Goal: Obtain resource: Download file/media

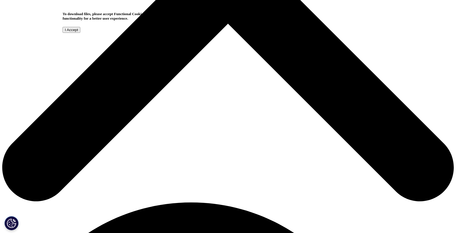
scroll to position [272, 0]
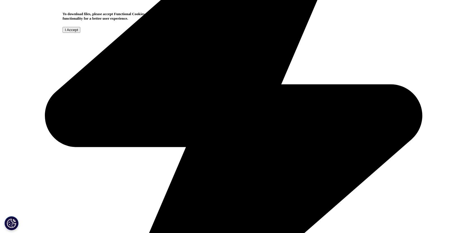
click at [80, 33] on input "I Accept" at bounding box center [72, 30] width 18 height 6
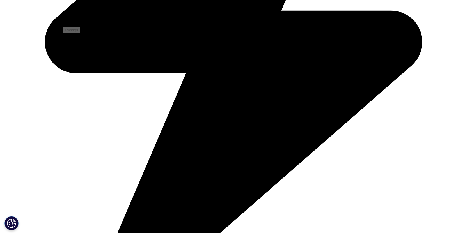
scroll to position [401, 0]
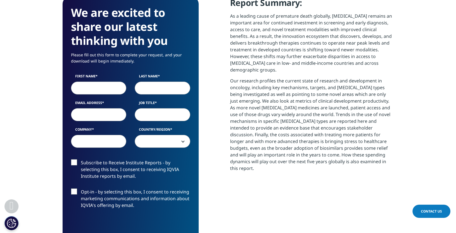
scroll to position [247, 0]
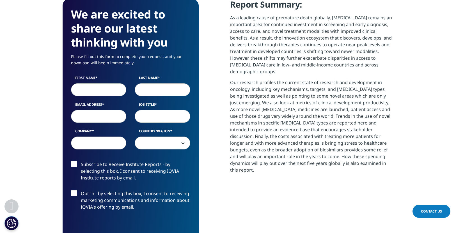
click at [94, 90] on input "First Name" at bounding box center [99, 89] width 56 height 13
type input "[PERSON_NAME]"
type input "Sanky"
type input "[PERSON_NAME][EMAIL_ADDRESS][DOMAIN_NAME]"
select select "[GEOGRAPHIC_DATA]"
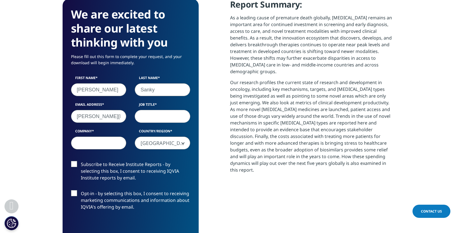
click at [113, 142] on input "Company" at bounding box center [99, 143] width 56 height 13
type input "Databricks"
click at [153, 120] on input "Job Title" at bounding box center [163, 116] width 56 height 13
type input "VP, Healthcare & Life Sciences"
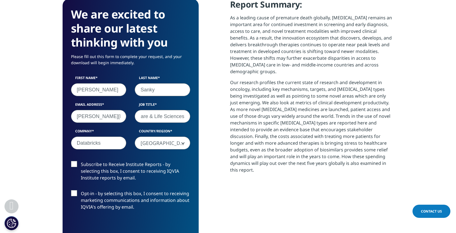
click at [74, 166] on label "Subscribe to Receive Institute Reports - by selecting this box, I consent to re…" at bounding box center [130, 172] width 119 height 23
click at [81, 161] on input "Subscribe to Receive Institute Reports - by selecting this box, I consent to re…" at bounding box center [81, 161] width 0 height 0
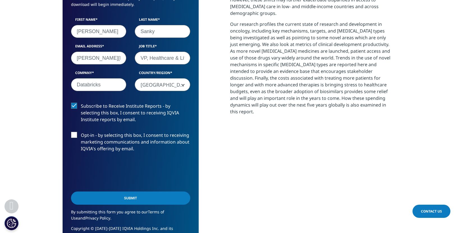
scroll to position [306, 0]
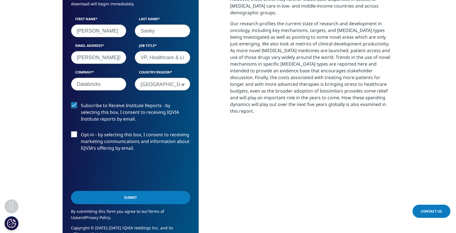
click at [74, 106] on label "Subscribe to Receive Institute Reports - by selecting this box, I consent to re…" at bounding box center [130, 113] width 119 height 23
click at [81, 102] on input "Subscribe to Receive Institute Reports - by selecting this box, I consent to re…" at bounding box center [81, 102] width 0 height 0
click at [139, 197] on input "Submit" at bounding box center [130, 197] width 119 height 13
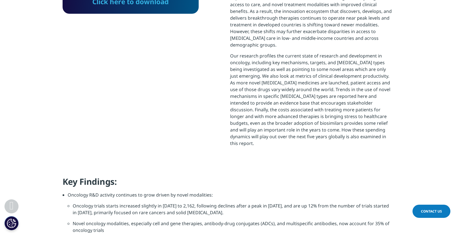
scroll to position [211, 0]
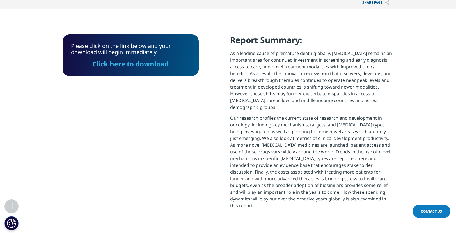
click at [143, 64] on link "Click here to download" at bounding box center [130, 63] width 76 height 9
